Goal: Answer question/provide support: Share knowledge or assist other users

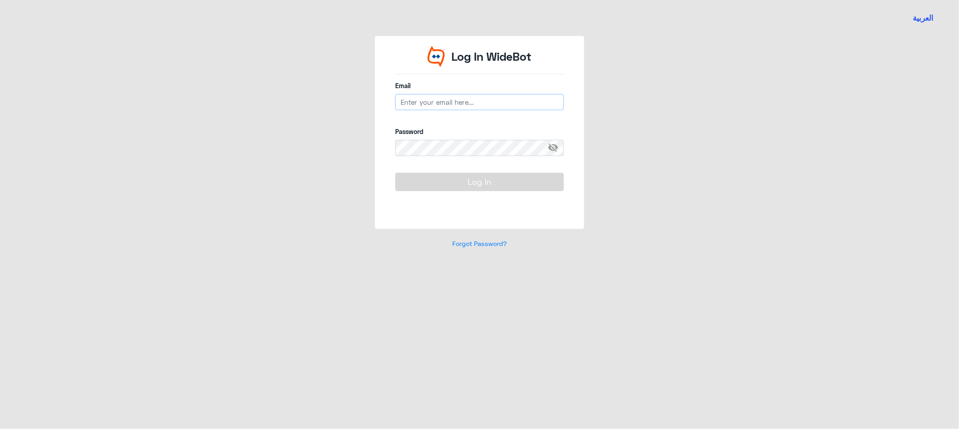
click at [446, 103] on input "email" at bounding box center [479, 102] width 169 height 16
type input "[EMAIL_ADDRESS][DOMAIN_NAME]"
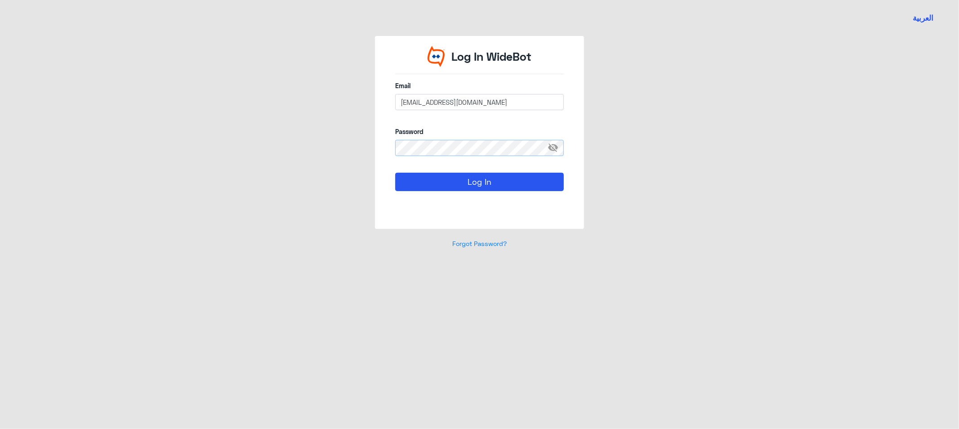
click at [395, 173] on button "Log In" at bounding box center [479, 182] width 169 height 18
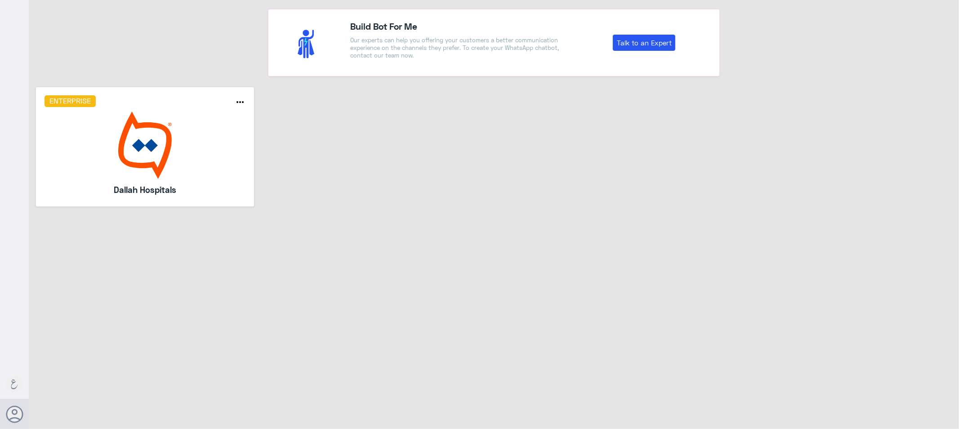
click at [194, 162] on img at bounding box center [145, 145] width 201 height 67
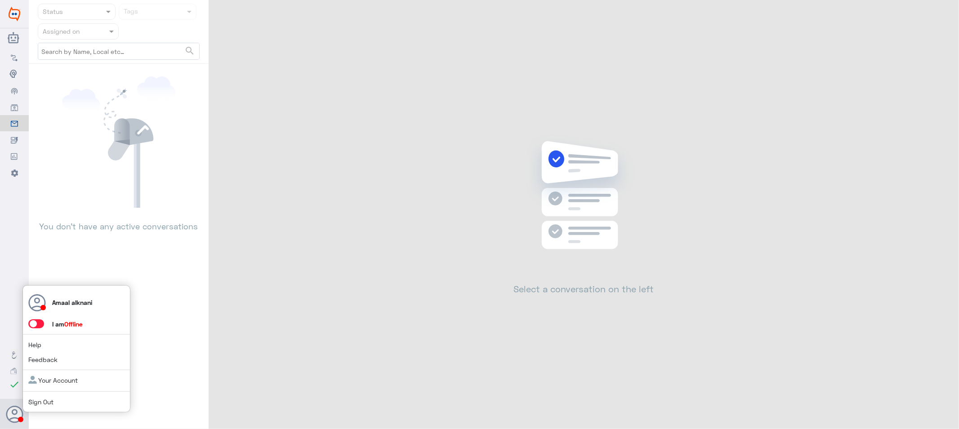
click at [15, 415] on use at bounding box center [14, 414] width 17 height 17
click at [37, 323] on span at bounding box center [36, 323] width 16 height 9
click at [0, 0] on input "checkbox" at bounding box center [0, 0] width 0 height 0
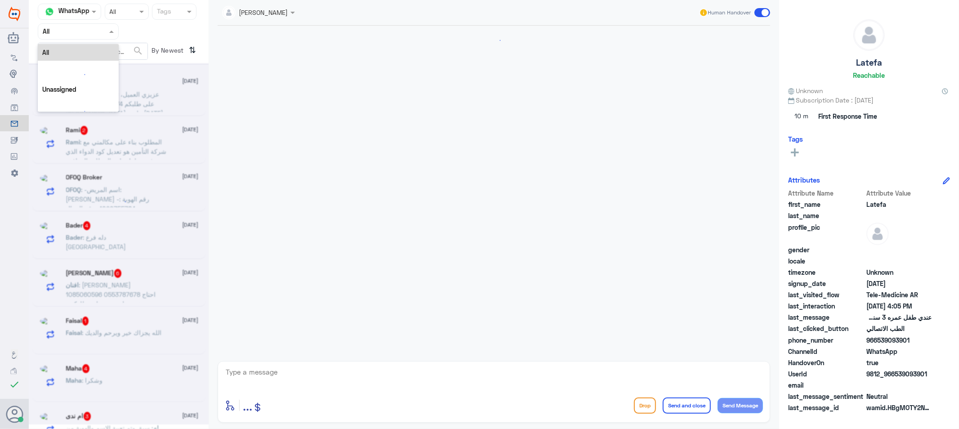
click at [84, 24] on div "Agent Filter All" at bounding box center [78, 31] width 81 height 16
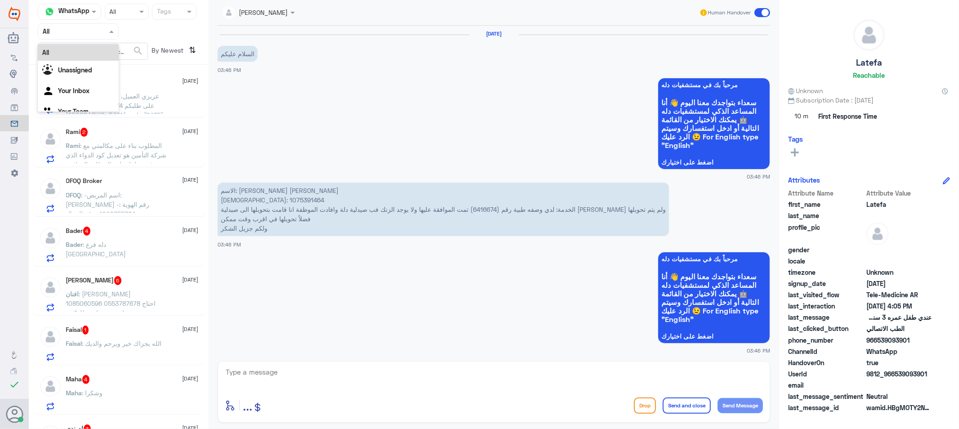
scroll to position [558, 0]
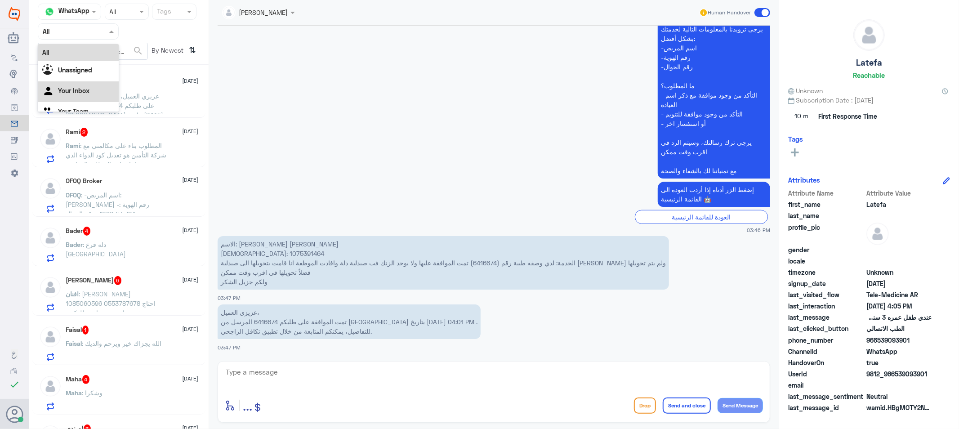
click at [79, 91] on Inbox "Your Inbox" at bounding box center [73, 91] width 31 height 8
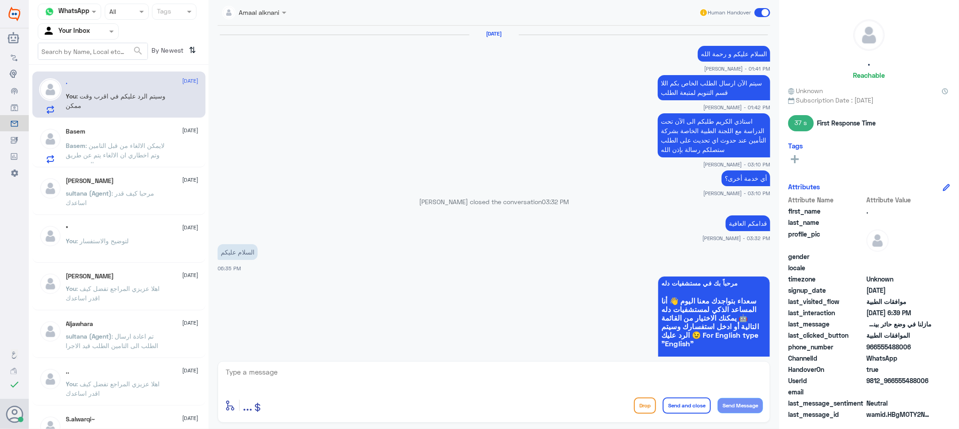
scroll to position [654, 0]
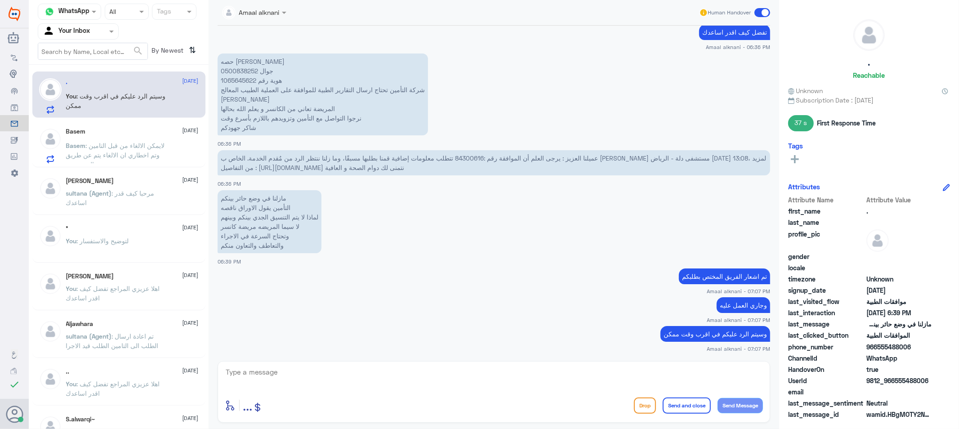
click at [140, 159] on p "Basem : لايمكن الالغاء من قبل التامين وتم اخطاري ان الالغاء يتم عن طريق المستشفى" at bounding box center [116, 152] width 101 height 22
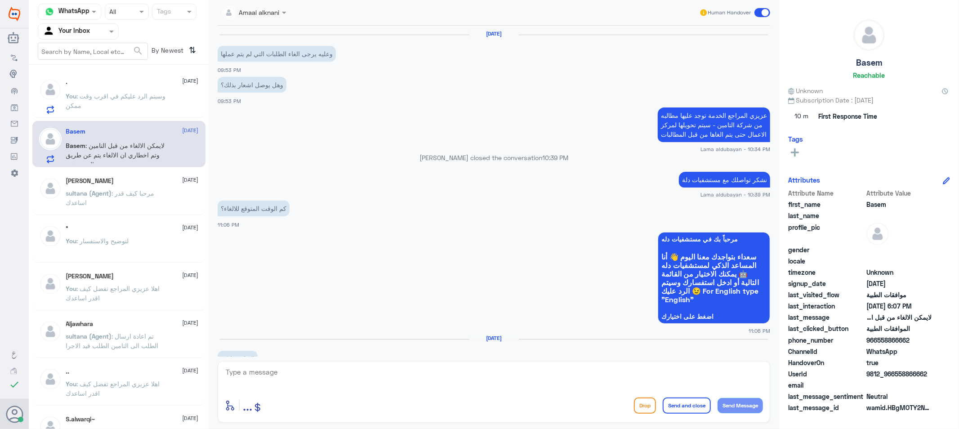
scroll to position [658, 0]
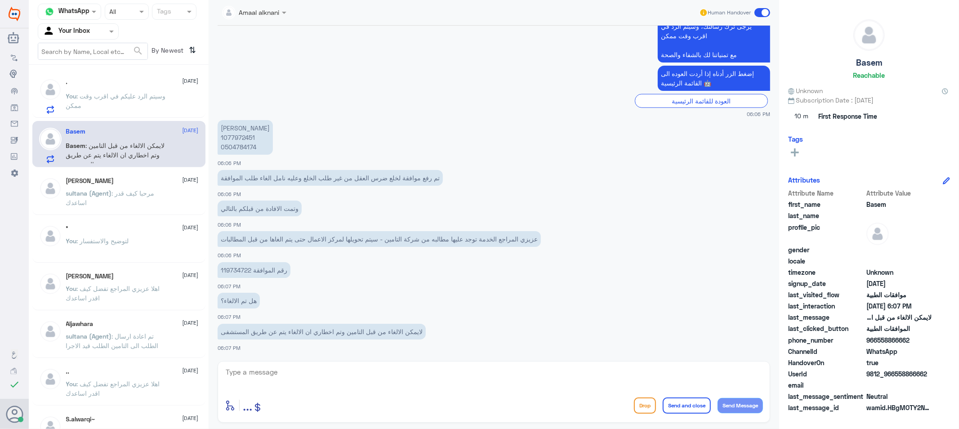
click at [336, 379] on textarea at bounding box center [494, 377] width 538 height 22
click at [103, 201] on p "[PERSON_NAME] (Agent) : مرحبا كيف قدر اساعدك" at bounding box center [116, 199] width 101 height 22
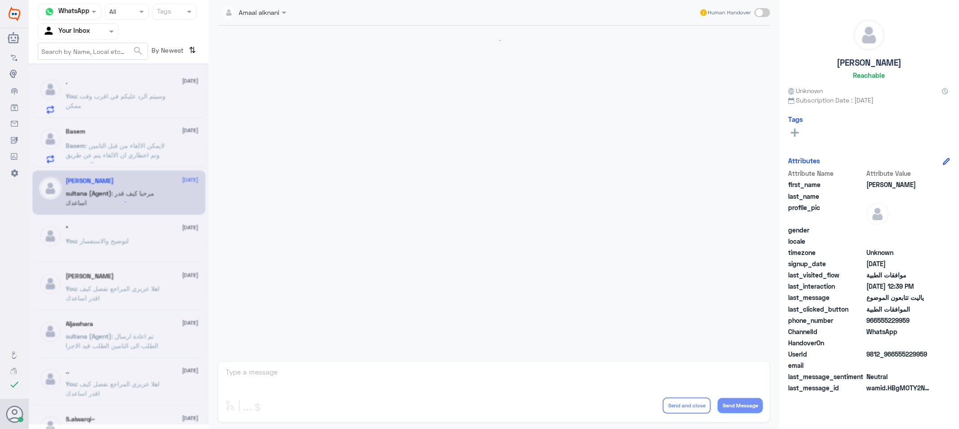
scroll to position [780, 0]
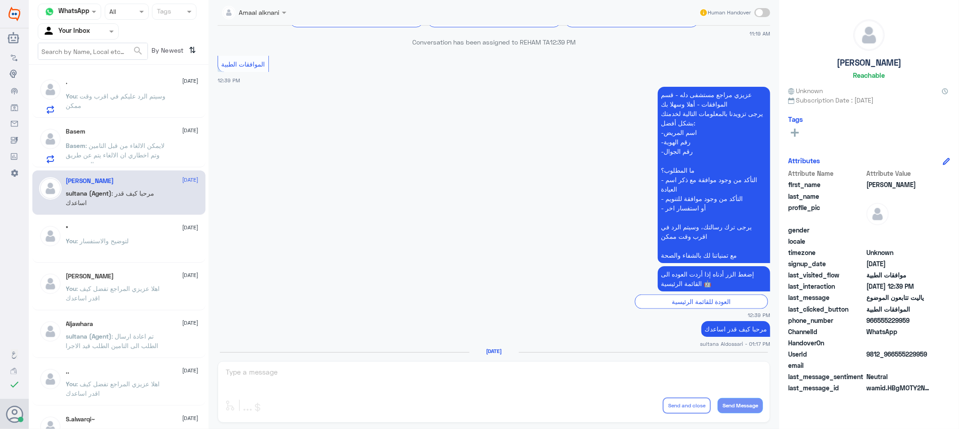
click at [104, 135] on div "Basem [DATE] Basem : لايمكن الالغاء من قبل التامين وتم اخطاري ان الالغاء يتم عن…" at bounding box center [132, 146] width 133 height 36
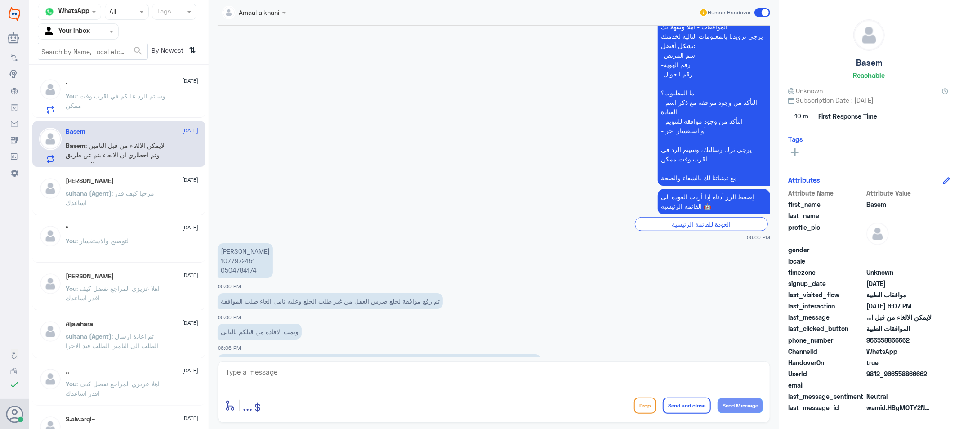
scroll to position [508, 0]
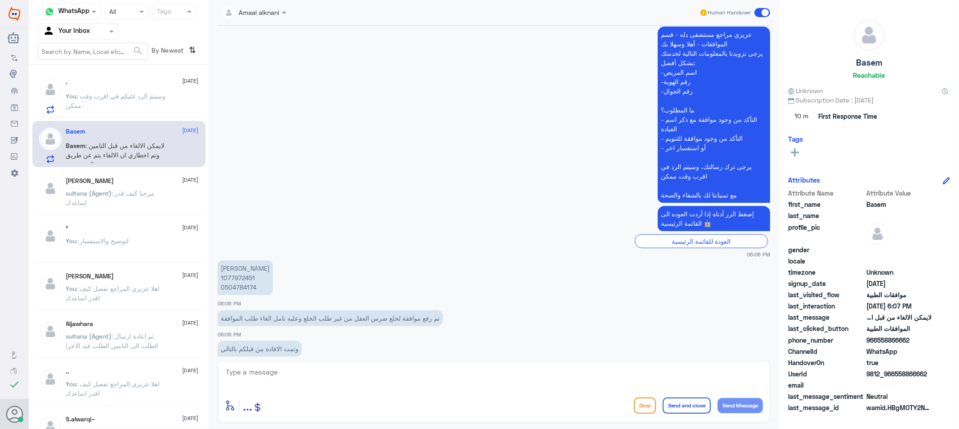
click at [234, 295] on p "[PERSON_NAME] 1077972451 0504784174" at bounding box center [245, 277] width 55 height 35
copy p "0504784174"
click at [123, 205] on p "[PERSON_NAME] (Agent) : مرحبا كيف قدر اساعدك" at bounding box center [116, 199] width 101 height 22
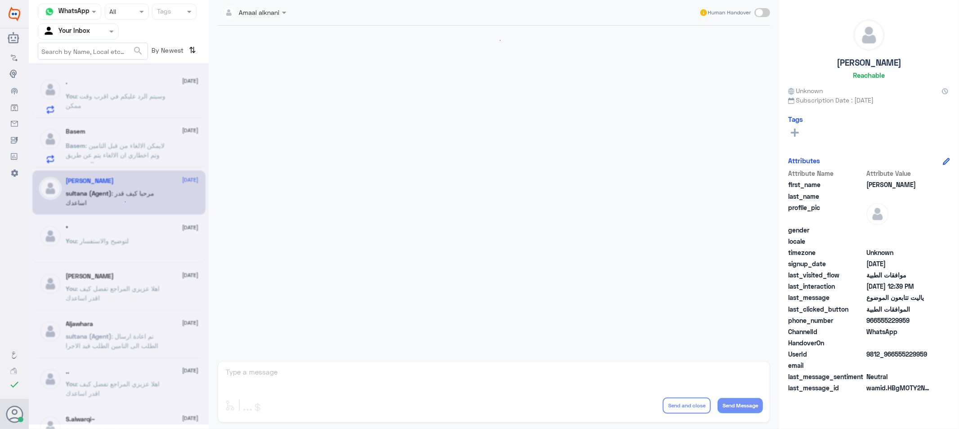
scroll to position [780, 0]
